Goal: Check status: Check status

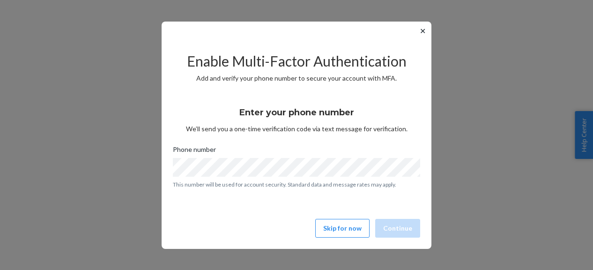
click at [340, 228] on button "Skip for now" at bounding box center [342, 228] width 54 height 19
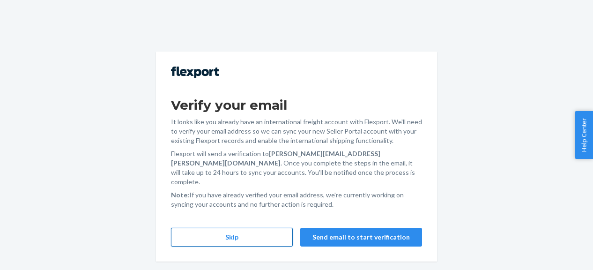
click at [261, 228] on button "Skip" at bounding box center [232, 237] width 122 height 19
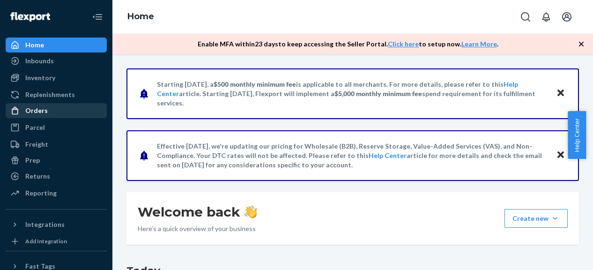
click at [59, 110] on div "Orders" at bounding box center [56, 110] width 99 height 13
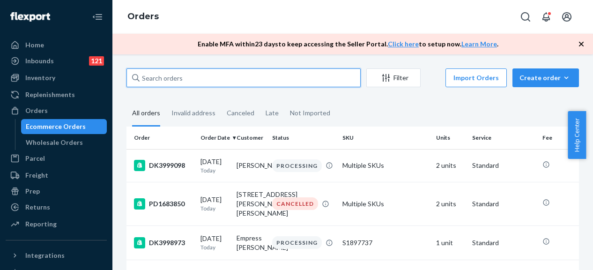
click at [183, 81] on input "text" at bounding box center [243, 77] width 234 height 19
paste input "DK577100755819401497"
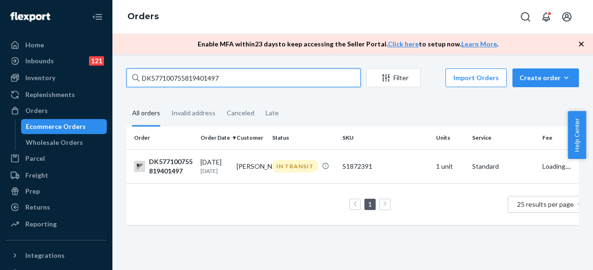
type input "DK577100755819401497"
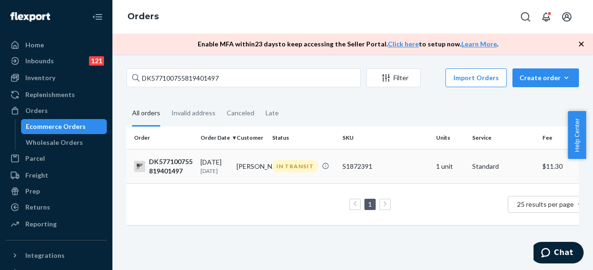
click at [180, 175] on div "DK577100755819401497" at bounding box center [163, 166] width 59 height 19
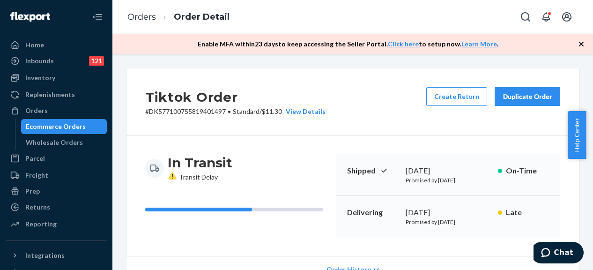
click at [171, 177] on icon at bounding box center [172, 175] width 8 height 7
